Goal: Task Accomplishment & Management: Manage account settings

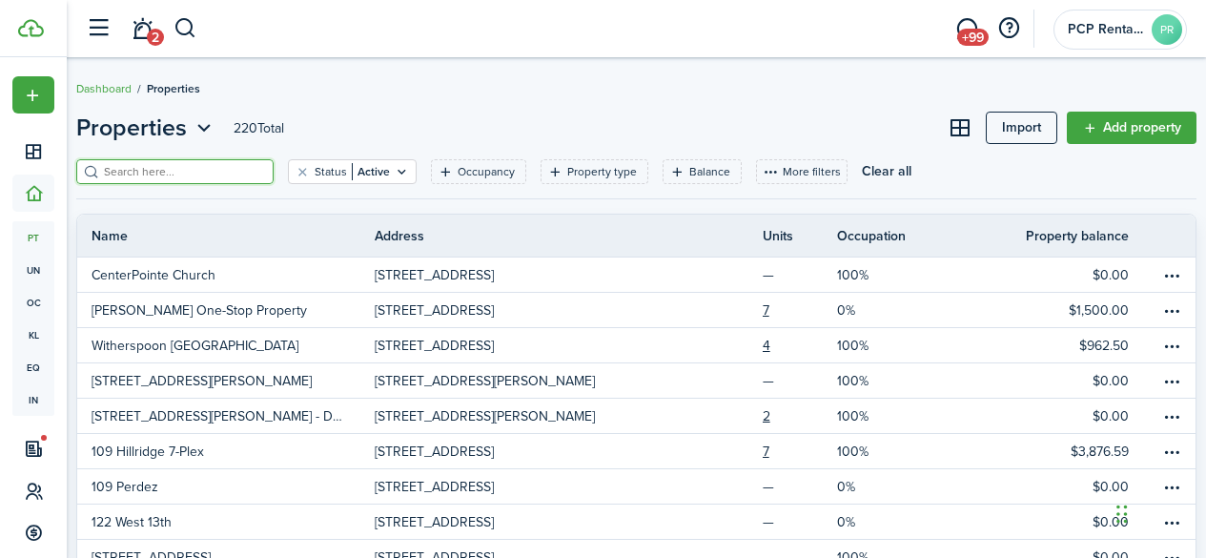
click at [176, 169] on input "search" at bounding box center [183, 172] width 168 height 18
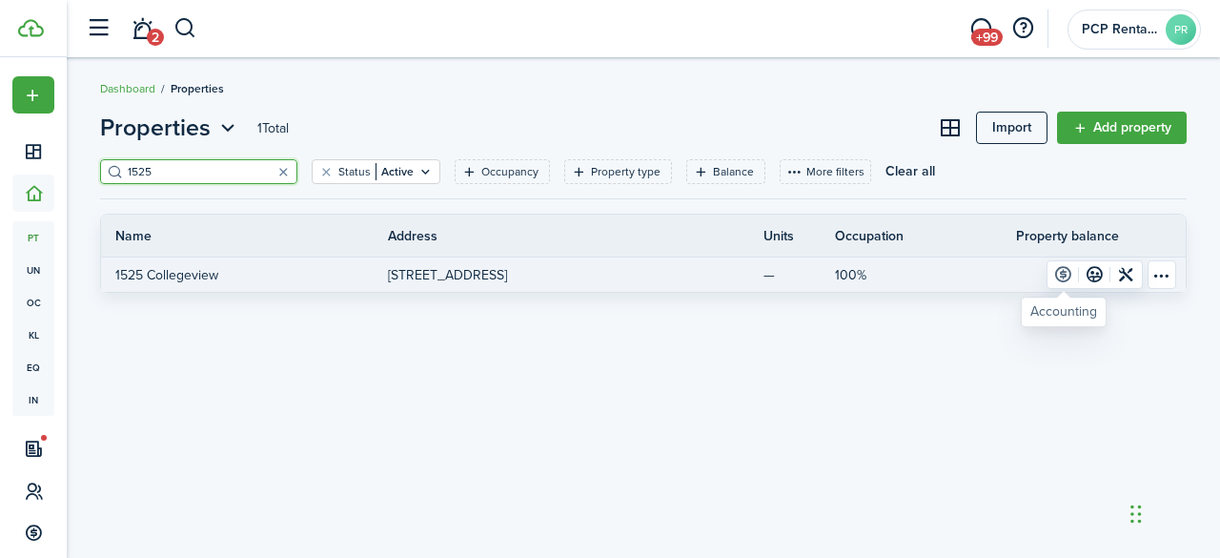
type input "1525"
click at [1063, 274] on link at bounding box center [1063, 274] width 31 height 27
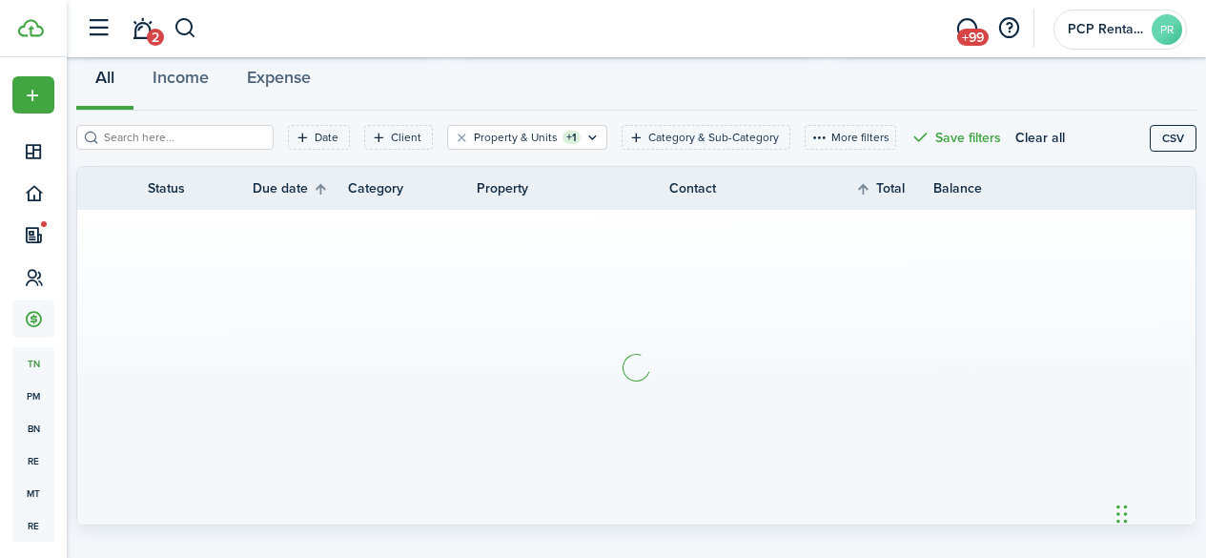
scroll to position [191, 0]
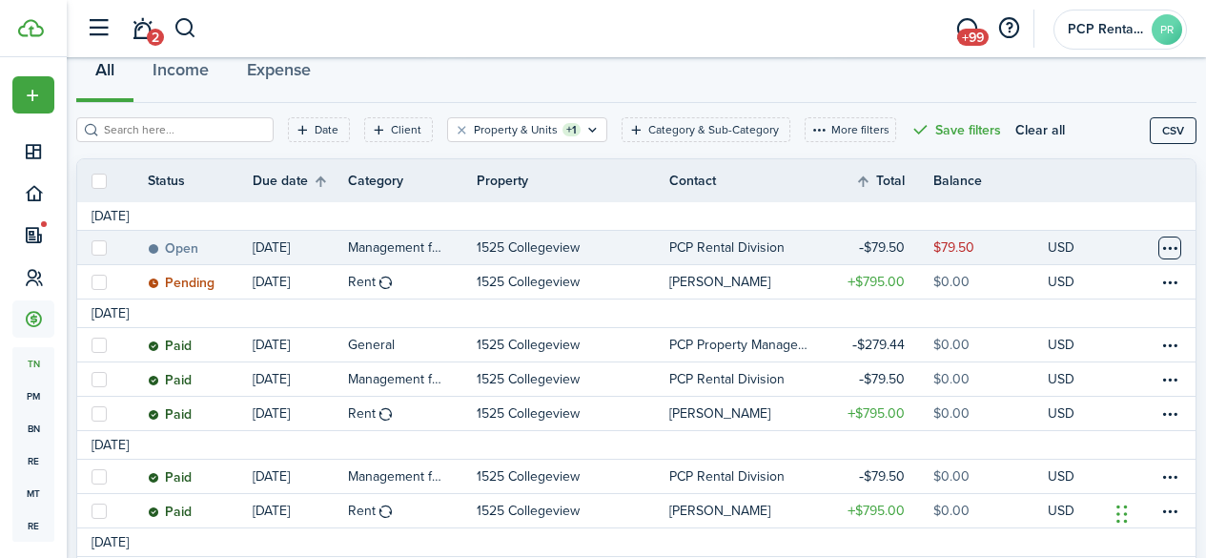
click at [1158, 249] on table-menu-btn-icon at bounding box center [1169, 247] width 23 height 23
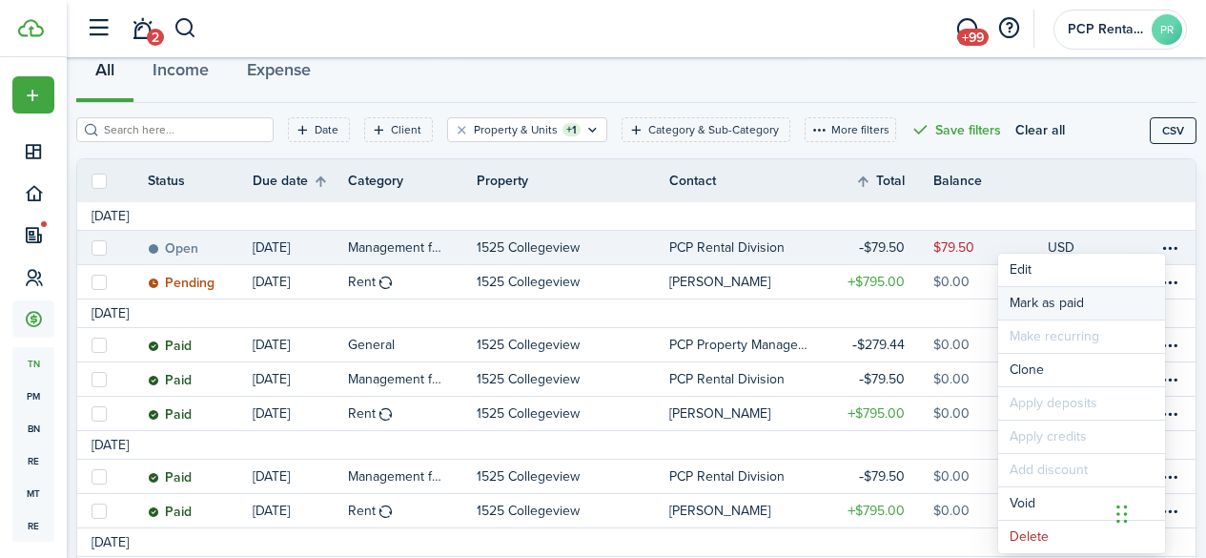
click at [1042, 296] on link "Mark as paid" at bounding box center [1081, 303] width 167 height 32
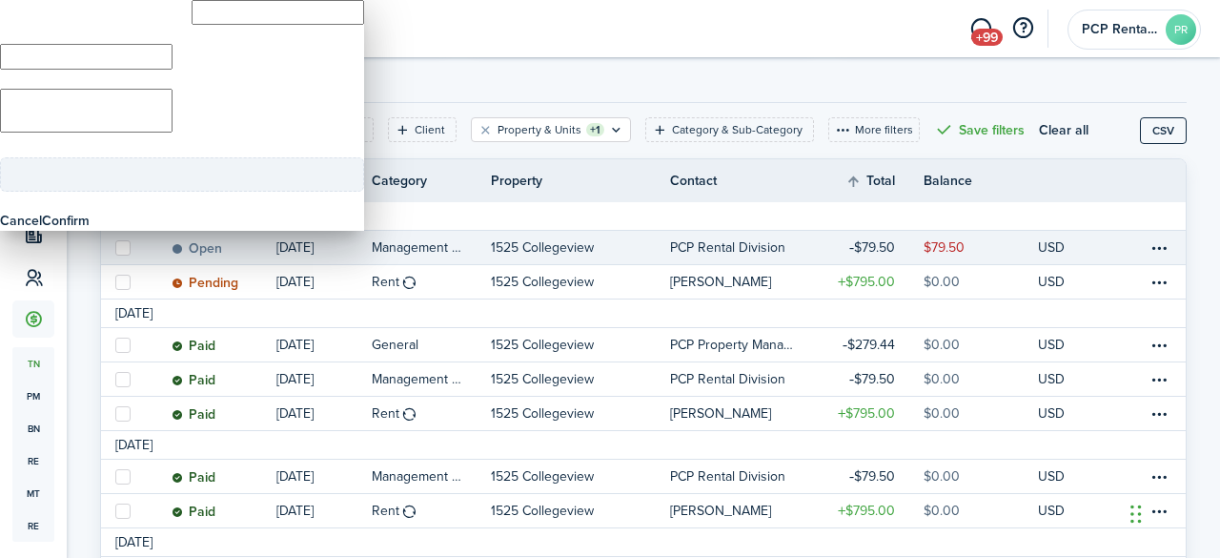
type input "$79.50"
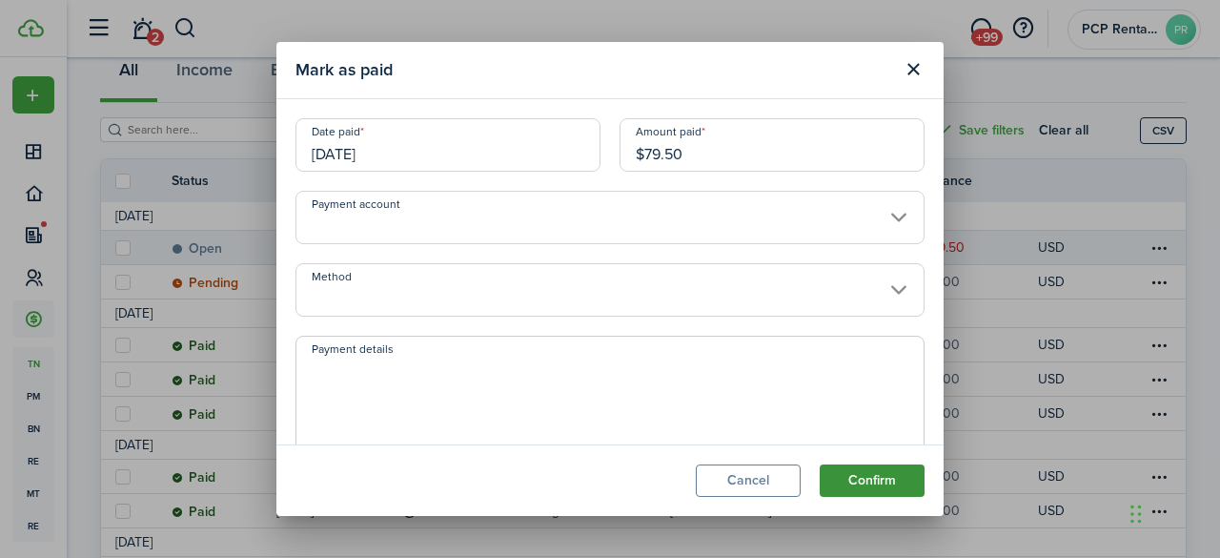
click at [854, 479] on button "Confirm" at bounding box center [872, 480] width 105 height 32
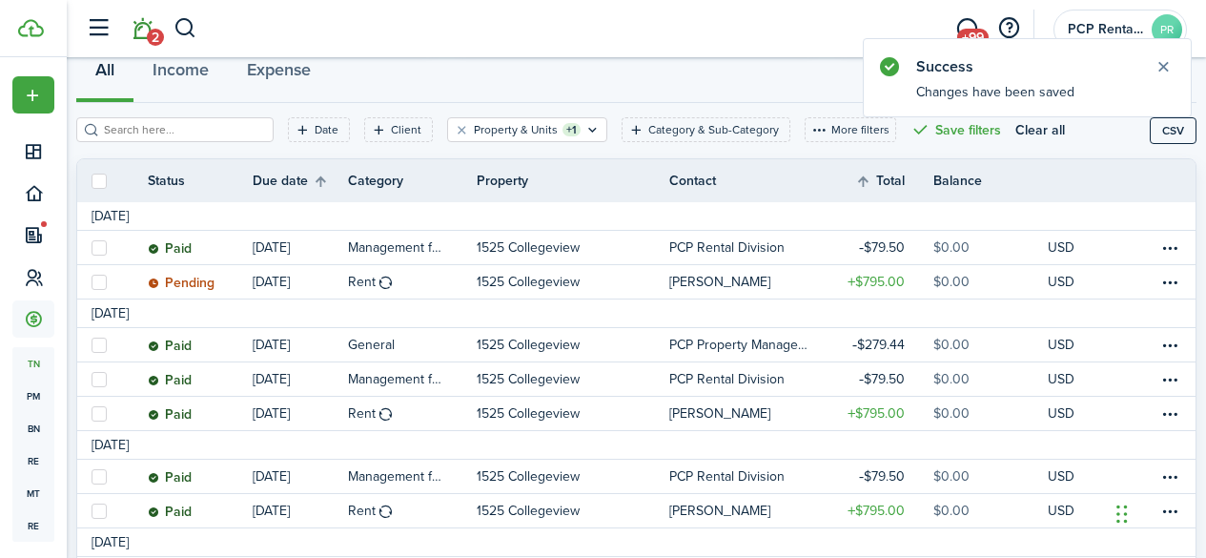
click at [145, 32] on link "2" at bounding box center [142, 29] width 36 height 49
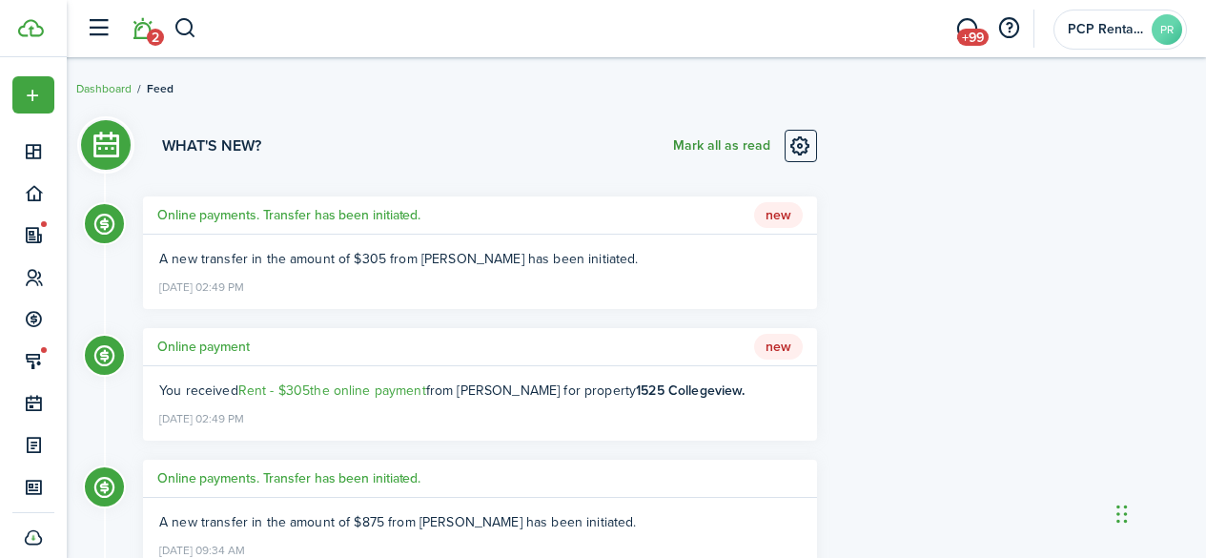
click at [707, 148] on button "Mark all as read" at bounding box center [721, 146] width 97 height 32
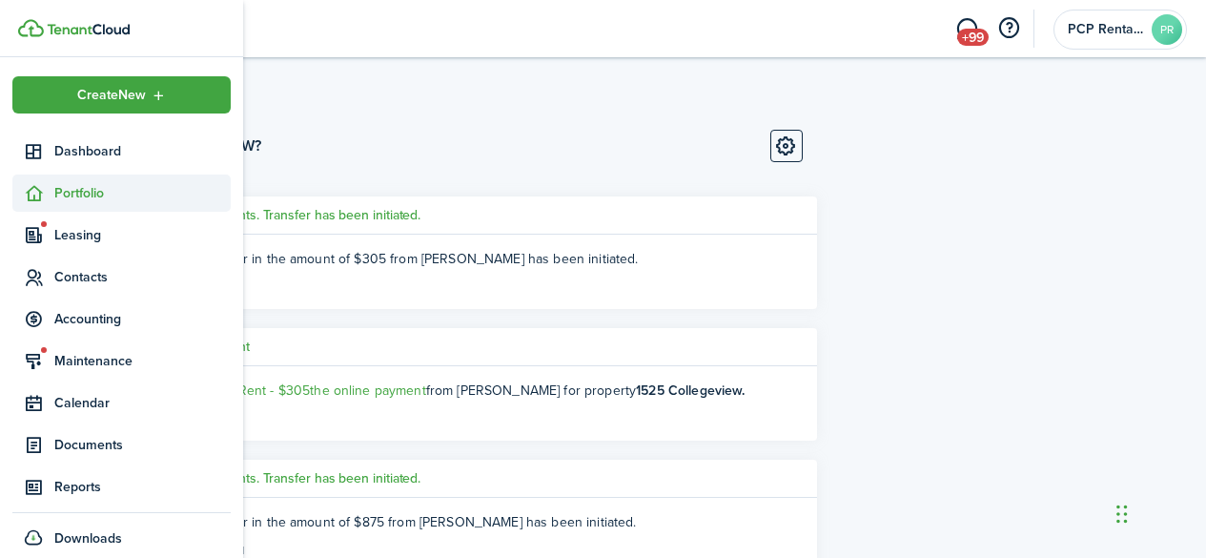
click at [71, 191] on span "Portfolio" at bounding box center [142, 193] width 176 height 20
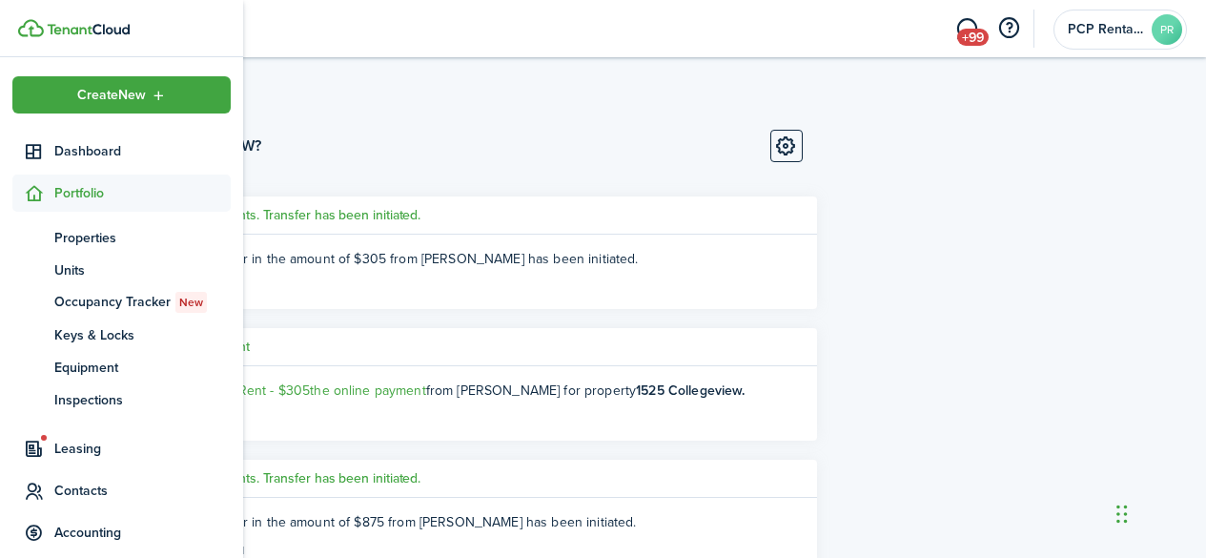
click at [64, 192] on span "Portfolio" at bounding box center [142, 193] width 176 height 20
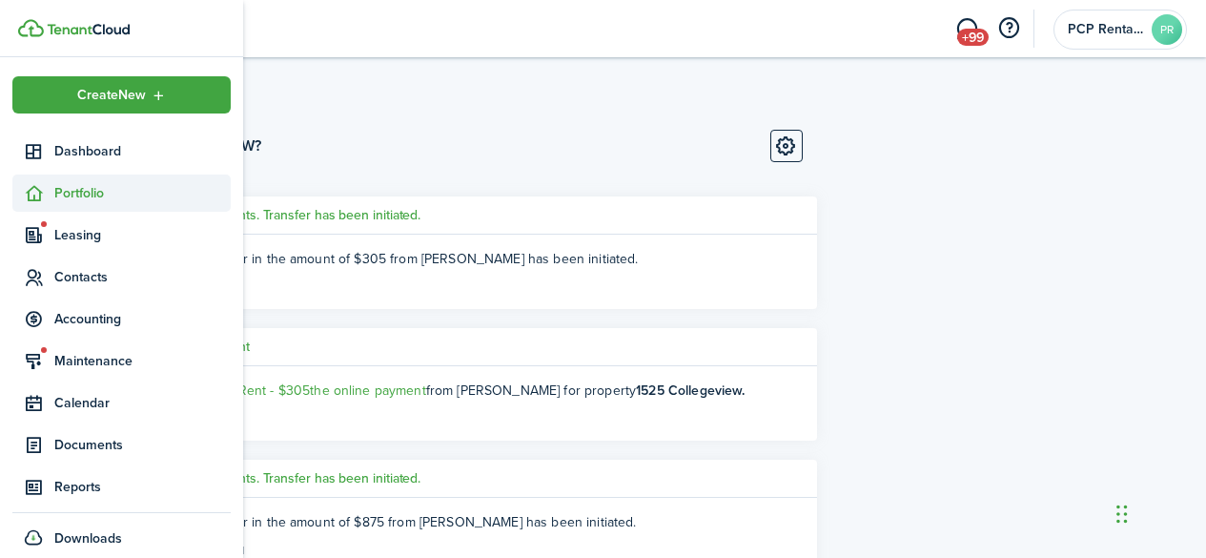
click at [85, 184] on span "Portfolio" at bounding box center [142, 193] width 176 height 20
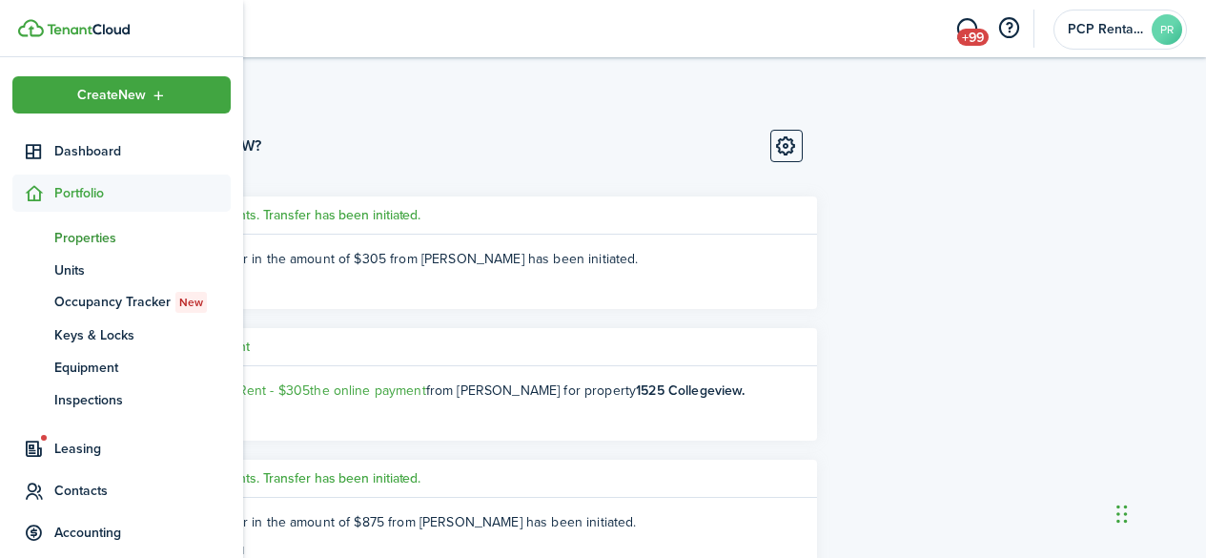
click at [83, 234] on span "Properties" at bounding box center [142, 238] width 176 height 20
